Goal: Find specific page/section: Find specific page/section

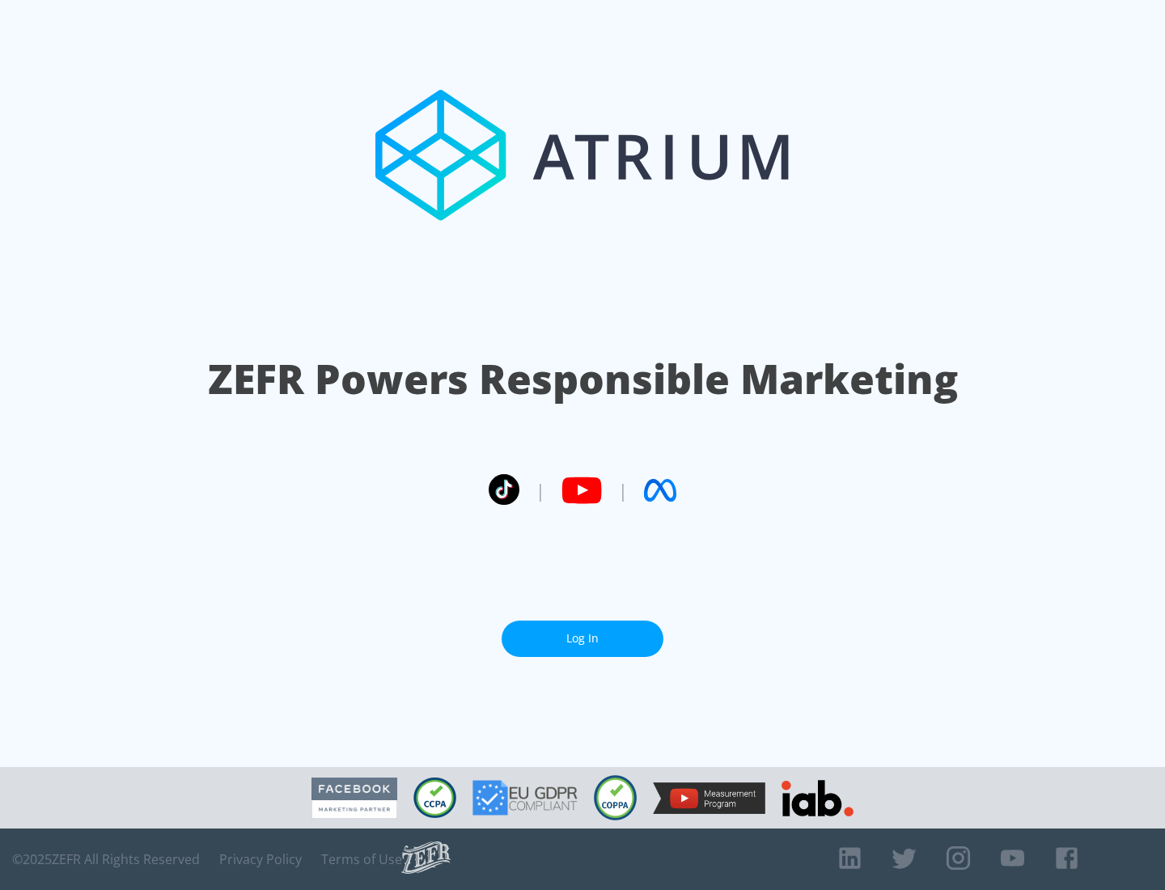
click at [582, 638] on link "Log In" at bounding box center [582, 638] width 162 height 36
